Goal: Complete application form

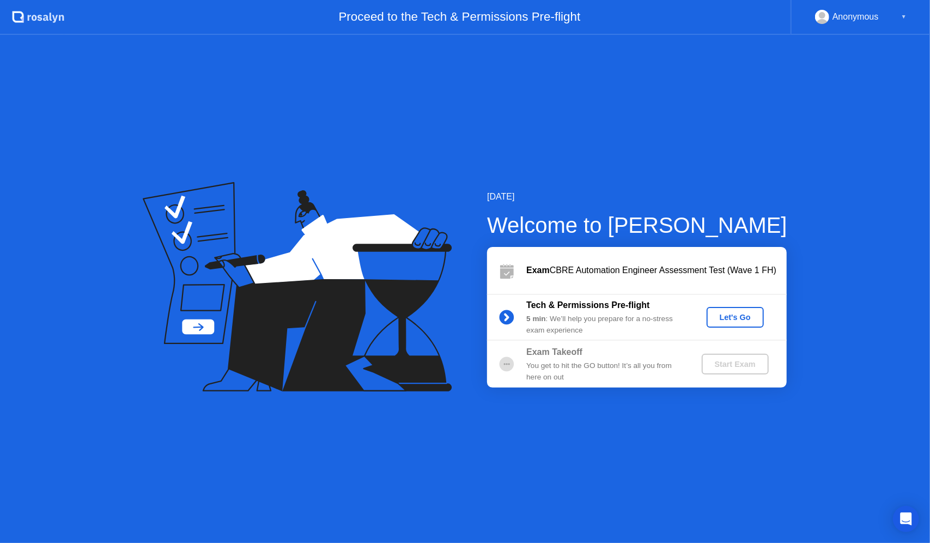
click at [731, 318] on div "Let's Go" at bounding box center [735, 317] width 49 height 9
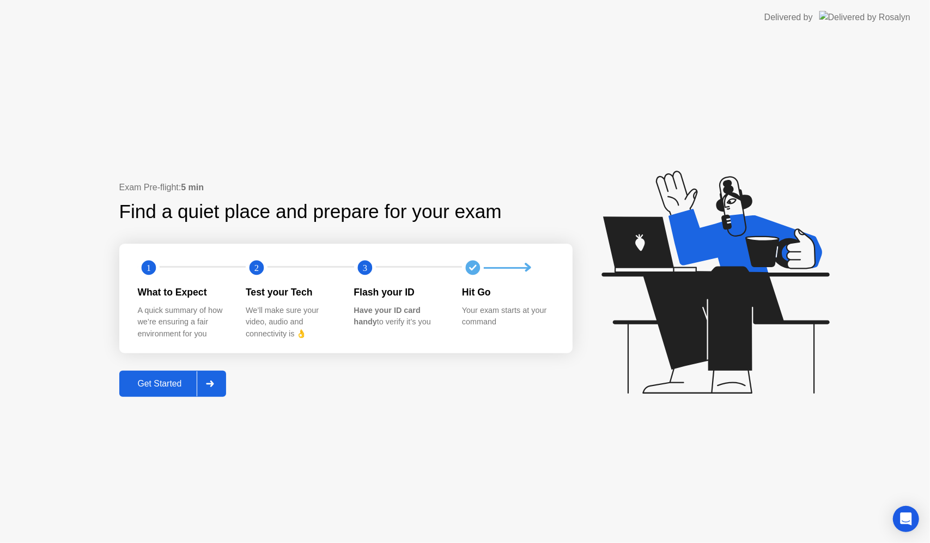
click at [160, 384] on div "Get Started" at bounding box center [160, 384] width 75 height 10
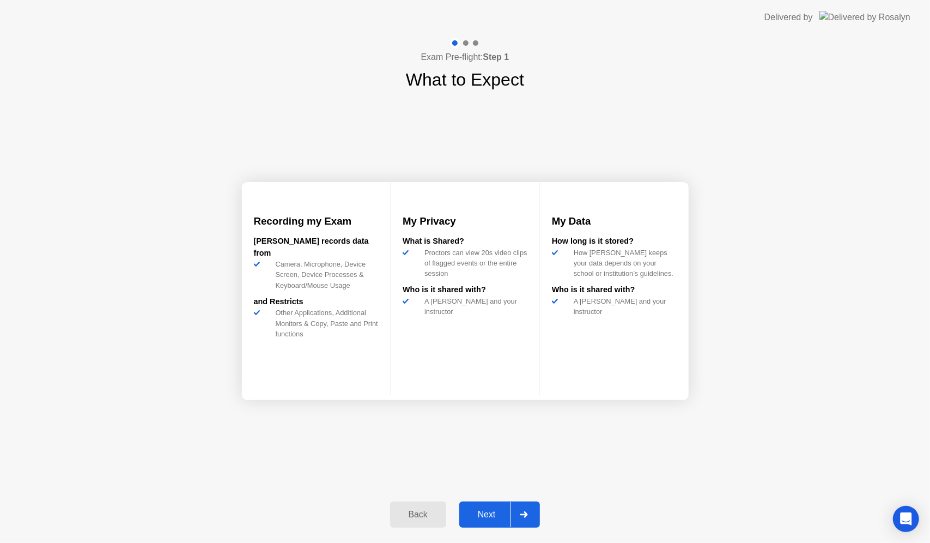
click at [491, 512] on div "Next" at bounding box center [487, 515] width 49 height 10
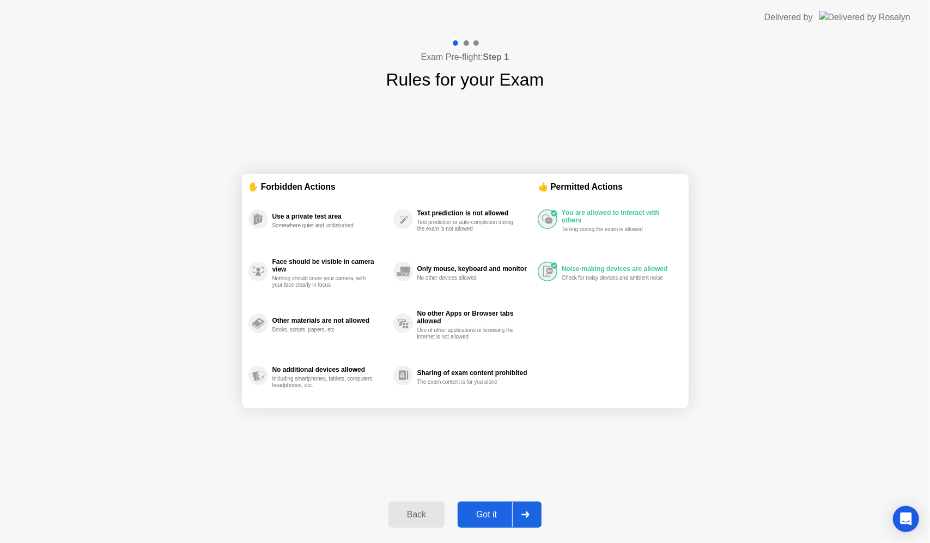
click at [491, 512] on div "Got it" at bounding box center [486, 515] width 51 height 10
select select "**********"
select select "*******"
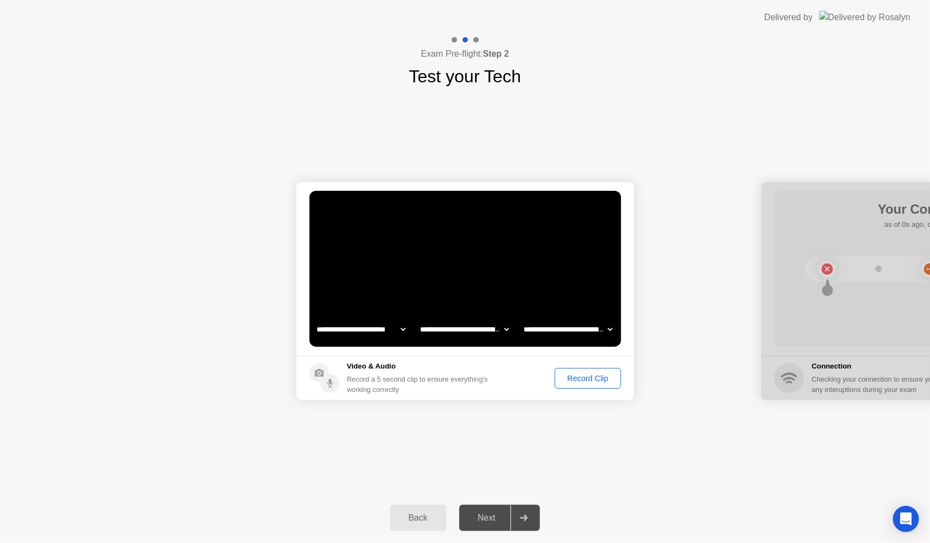
click at [492, 519] on div "Next" at bounding box center [487, 518] width 49 height 10
click at [592, 362] on footer "Video & Audio Record a 5 second clip to ensure everything’s working correctly R…" at bounding box center [466, 377] width 338 height 45
click at [589, 374] on div "Record Clip" at bounding box center [588, 378] width 58 height 9
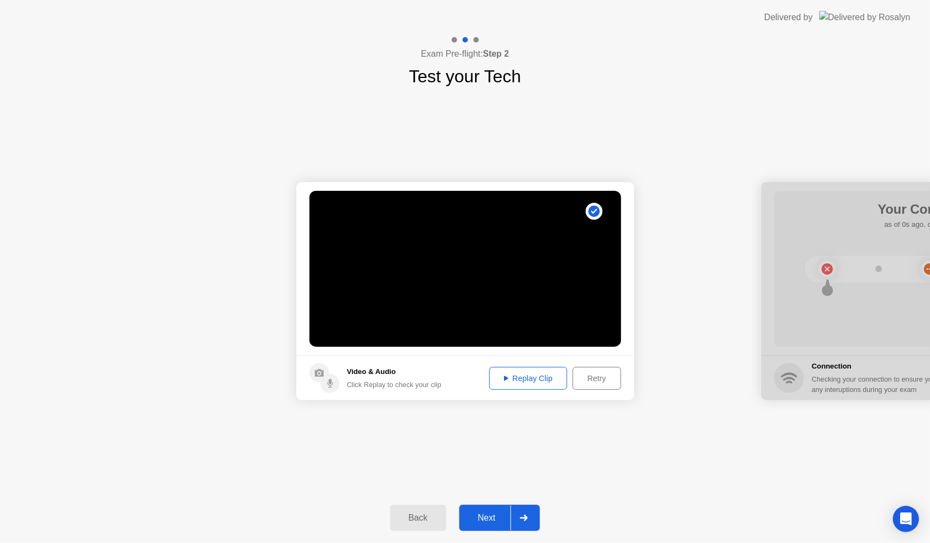
click at [522, 377] on div "Replay Clip" at bounding box center [528, 378] width 71 height 9
click at [477, 526] on button "Next" at bounding box center [499, 518] width 81 height 26
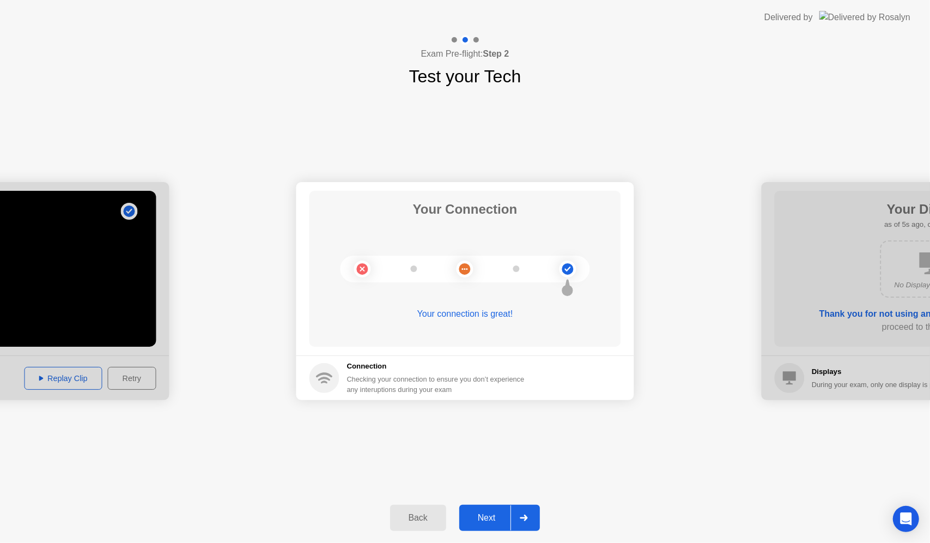
click at [480, 522] on div "Next" at bounding box center [487, 518] width 49 height 10
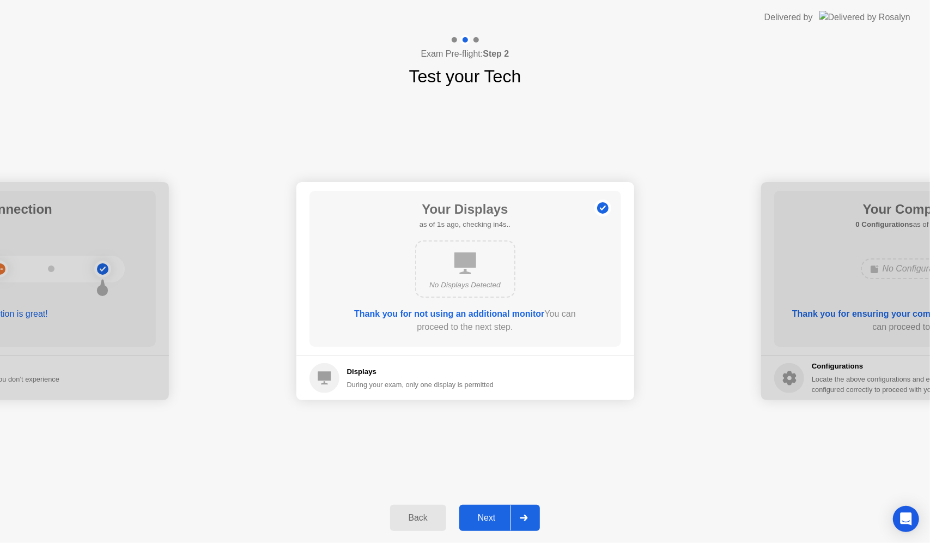
click at [482, 521] on div "Next" at bounding box center [487, 518] width 49 height 10
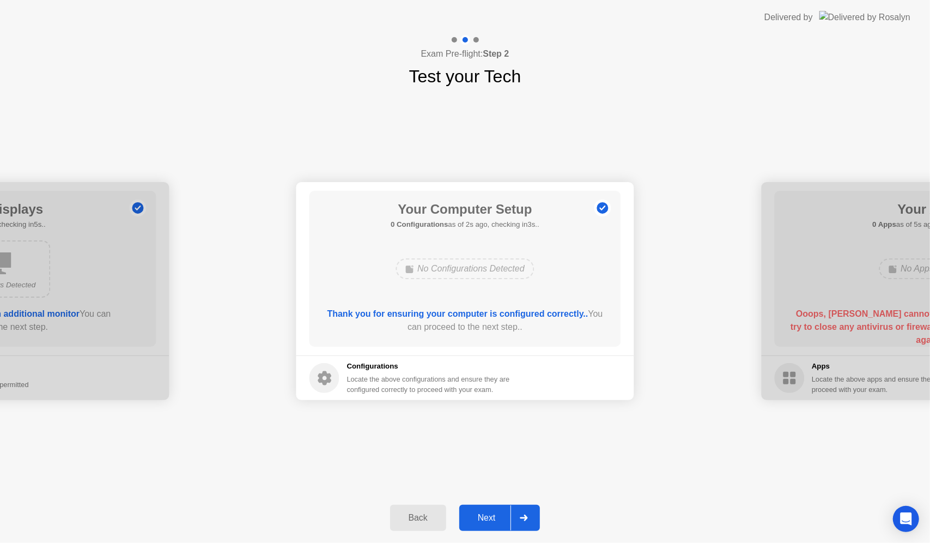
click at [482, 521] on div "Next" at bounding box center [487, 518] width 49 height 10
